Goal: Navigation & Orientation: Find specific page/section

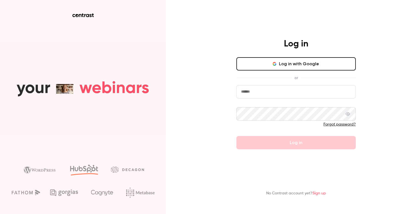
click at [270, 61] on button "Log in with Google" at bounding box center [295, 63] width 119 height 13
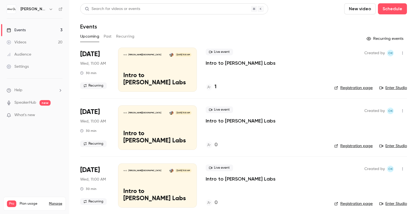
click at [50, 9] on icon "button" at bounding box center [50, 9] width 2 height 1
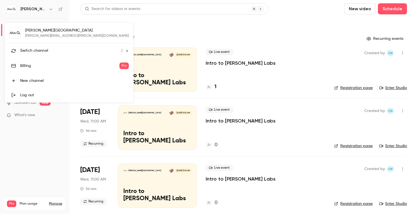
click at [35, 48] on span "Switch channel" at bounding box center [34, 51] width 28 height 6
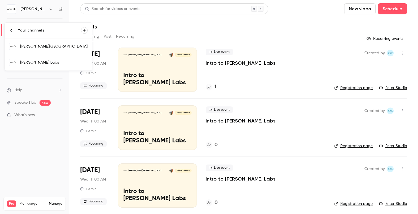
click at [39, 61] on div "[PERSON_NAME] Labs" at bounding box center [53, 63] width 67 height 6
